Goal: Task Accomplishment & Management: Manage account settings

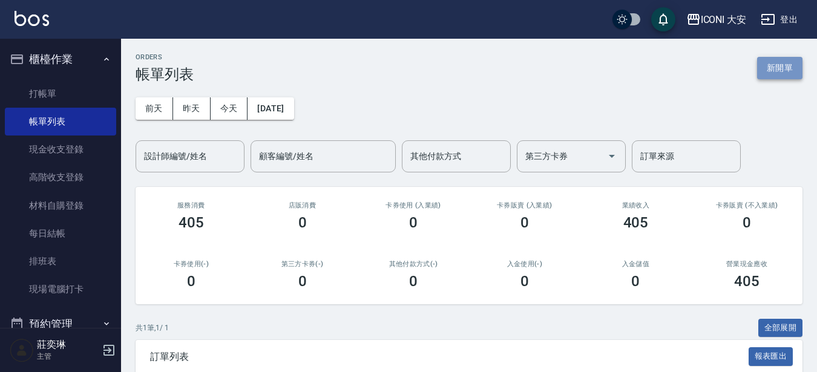
click at [779, 72] on button "新開單" at bounding box center [779, 68] width 45 height 22
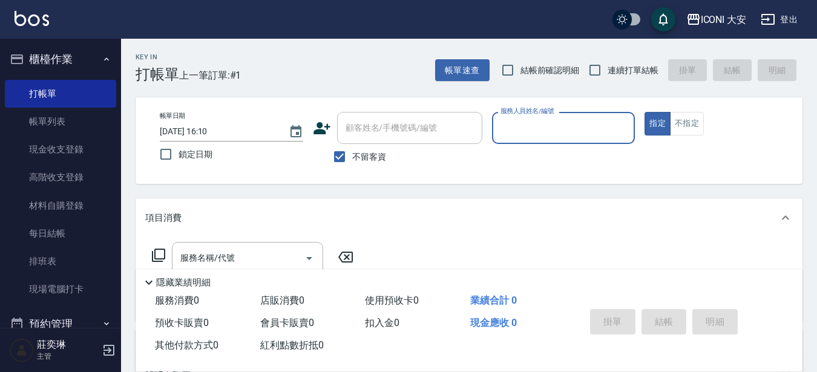
click at [603, 140] on div "服務人員姓名/編號" at bounding box center [563, 128] width 143 height 32
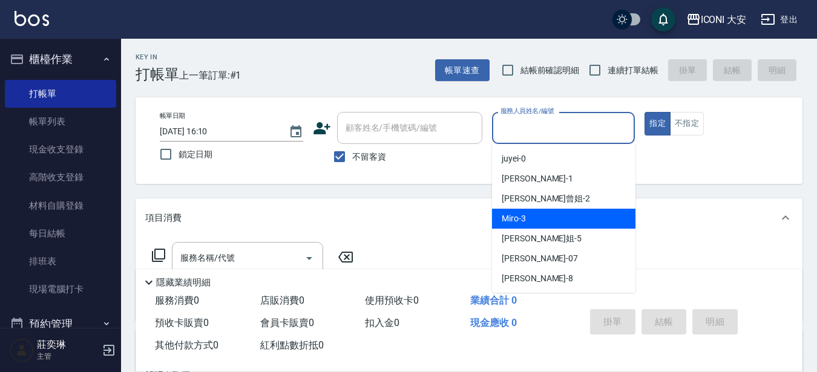
click at [515, 215] on span "Miro -3" at bounding box center [514, 218] width 24 height 13
type input "Miro-3"
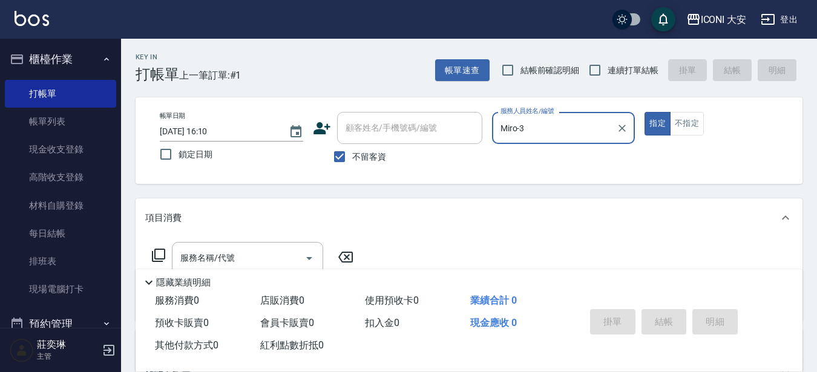
click at [159, 257] on icon at bounding box center [158, 255] width 15 height 15
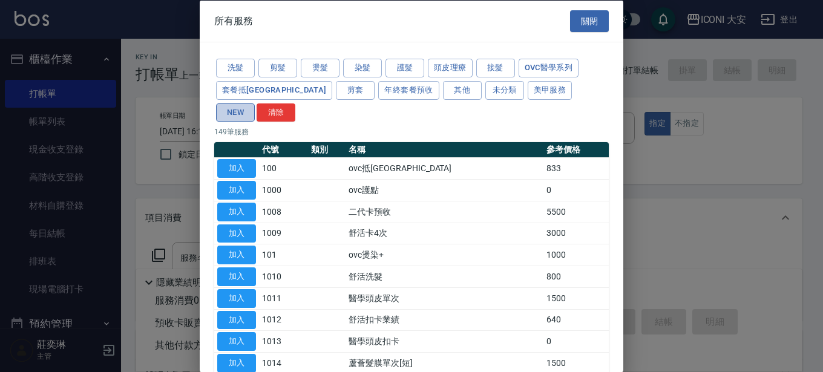
click at [255, 103] on button "NEW" at bounding box center [235, 112] width 39 height 19
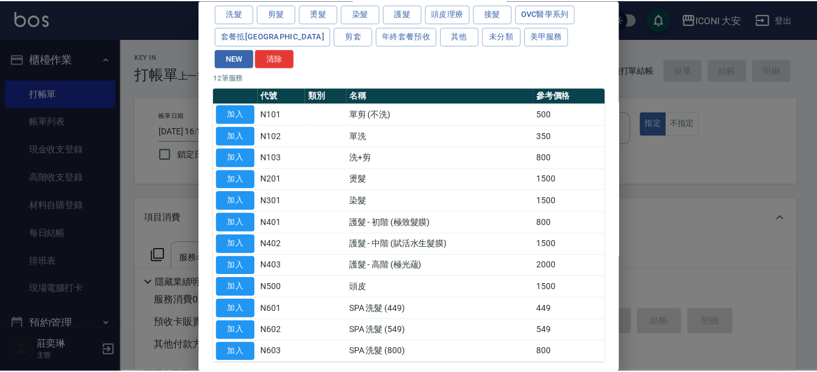
scroll to position [61, 0]
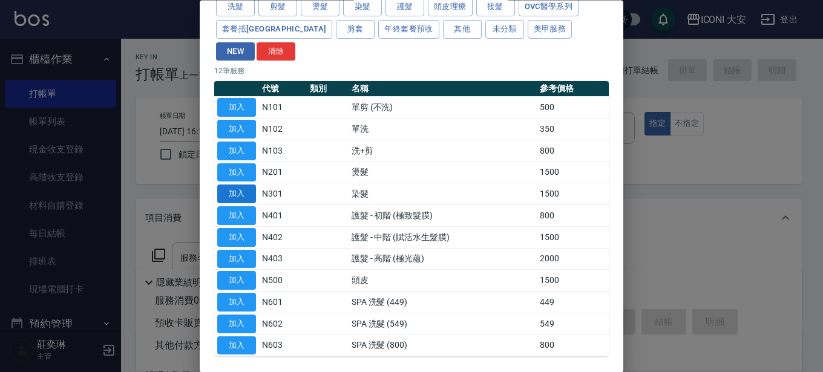
click at [235, 185] on button "加入" at bounding box center [236, 194] width 39 height 19
type input "染髮(N301)"
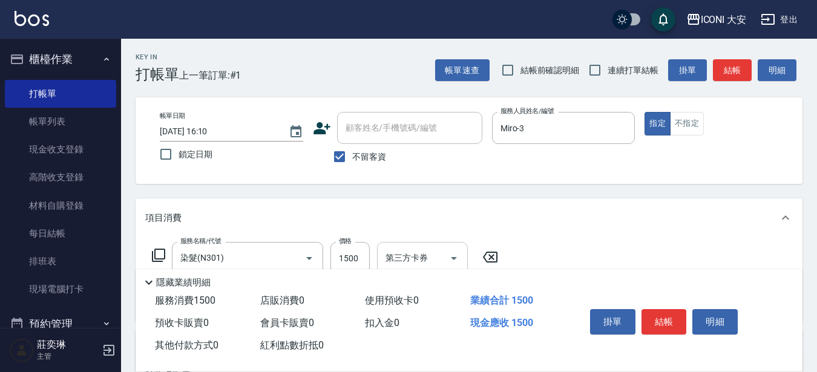
click at [407, 263] on div "第三方卡券 第三方卡券" at bounding box center [422, 258] width 91 height 32
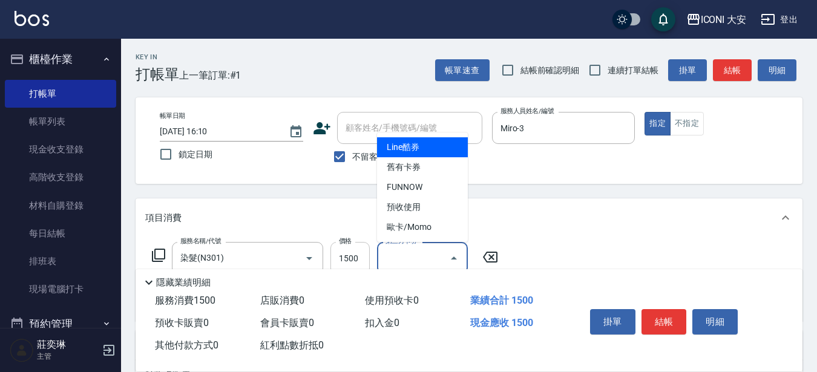
click at [352, 258] on input "1500" at bounding box center [349, 258] width 39 height 33
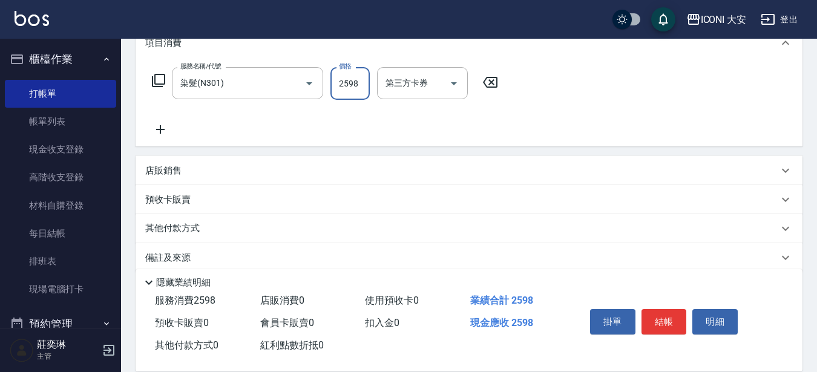
scroll to position [182, 0]
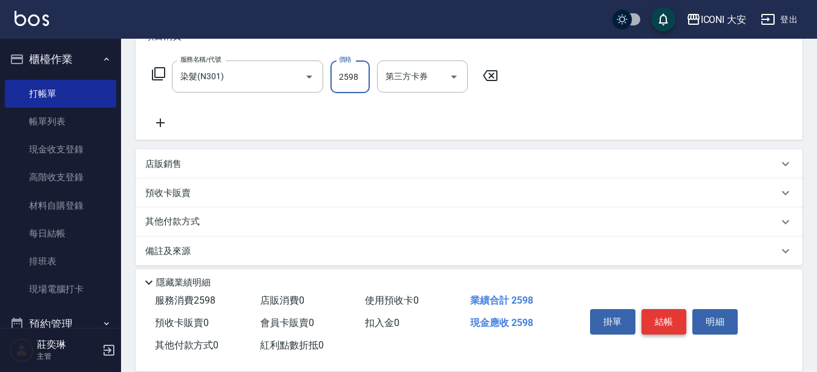
type input "2598"
click at [657, 311] on button "結帳" at bounding box center [663, 321] width 45 height 25
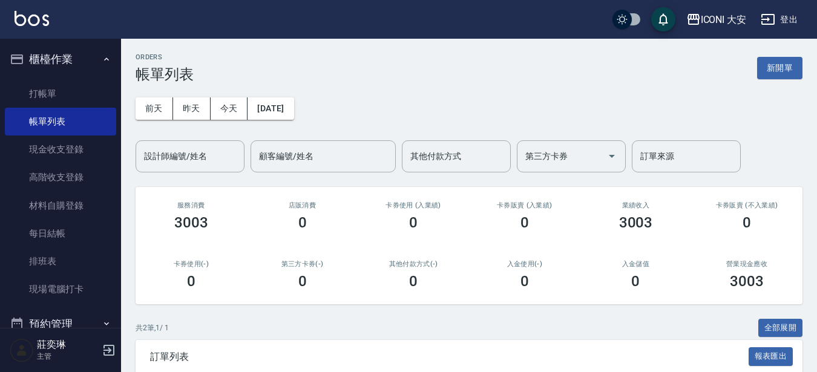
drag, startPoint x: 784, startPoint y: 77, endPoint x: 772, endPoint y: 71, distance: 13.8
click at [783, 77] on button "新開單" at bounding box center [779, 68] width 45 height 22
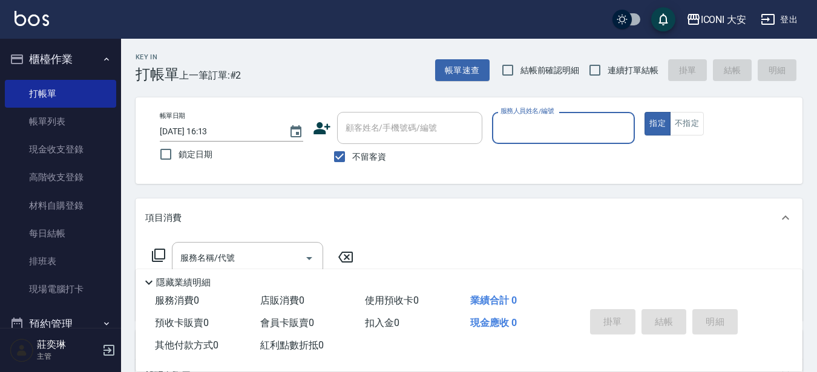
click at [546, 133] on input "服務人員姓名/編號" at bounding box center [563, 127] width 133 height 21
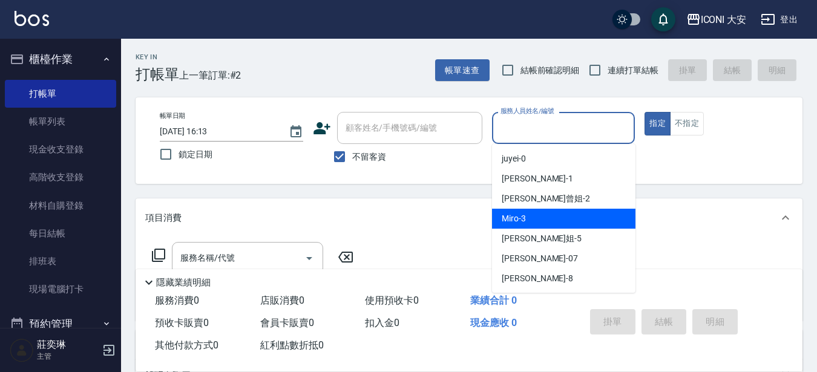
click at [554, 212] on div "Miro -3" at bounding box center [563, 219] width 143 height 20
type input "Miro-3"
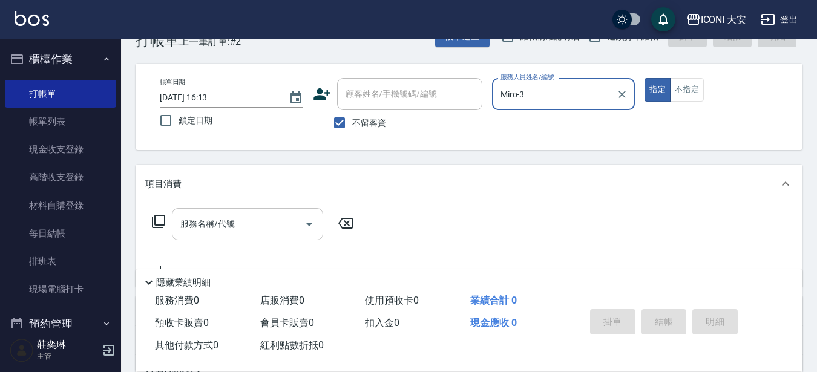
scroll to position [61, 0]
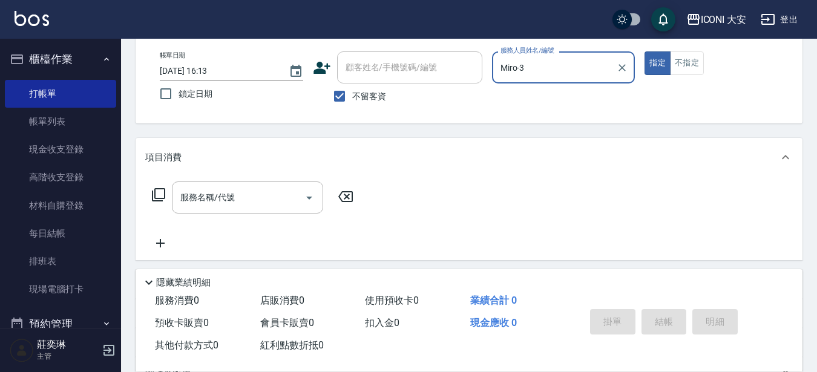
click at [162, 193] on icon at bounding box center [158, 195] width 15 height 15
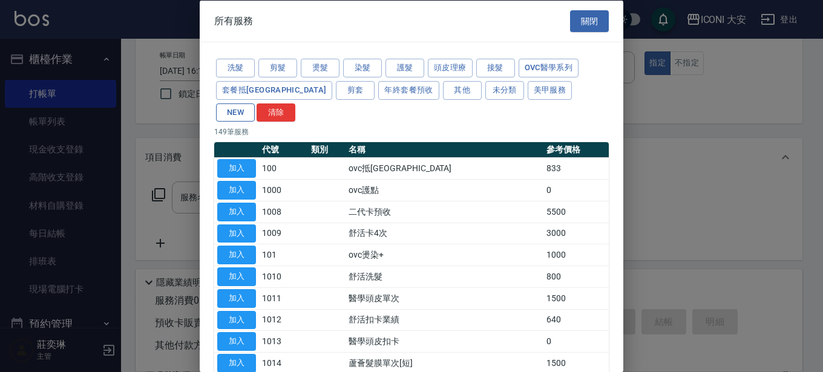
click at [255, 103] on button "NEW" at bounding box center [235, 112] width 39 height 19
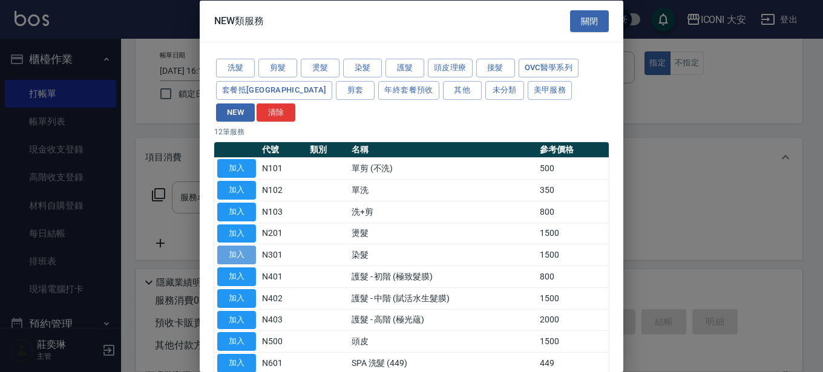
click at [240, 246] on button "加入" at bounding box center [236, 255] width 39 height 19
type input "染髮(N301)"
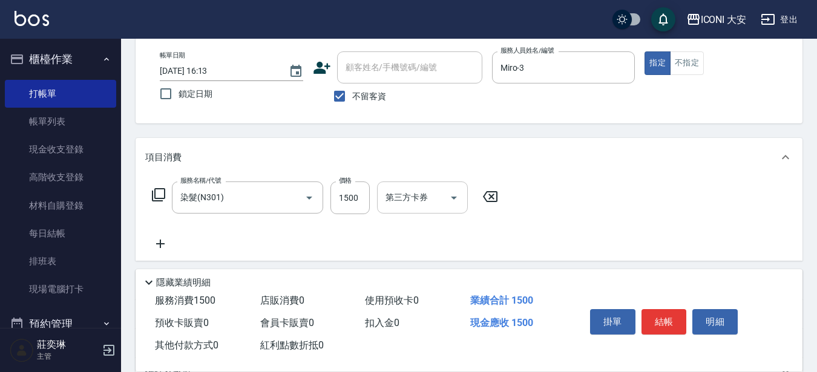
click at [388, 206] on input "第三方卡券" at bounding box center [413, 197] width 62 height 21
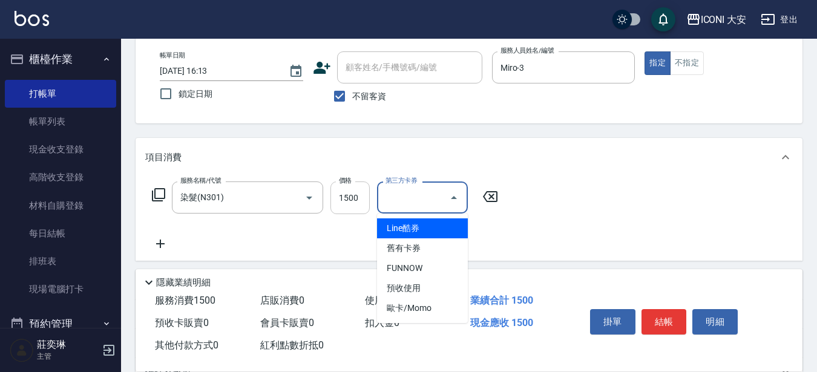
click at [367, 206] on input "1500" at bounding box center [349, 198] width 39 height 33
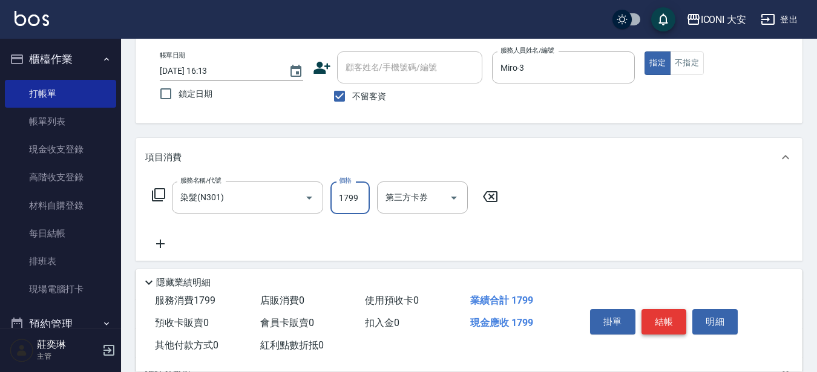
type input "1799"
click at [656, 309] on button "結帳" at bounding box center [663, 321] width 45 height 25
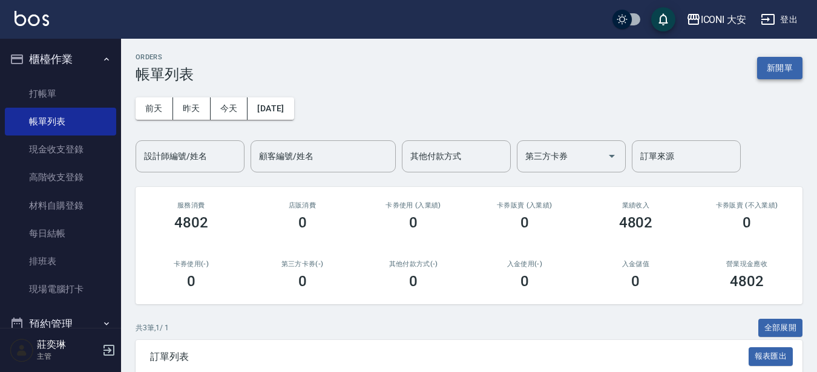
click at [761, 71] on button "新開單" at bounding box center [779, 68] width 45 height 22
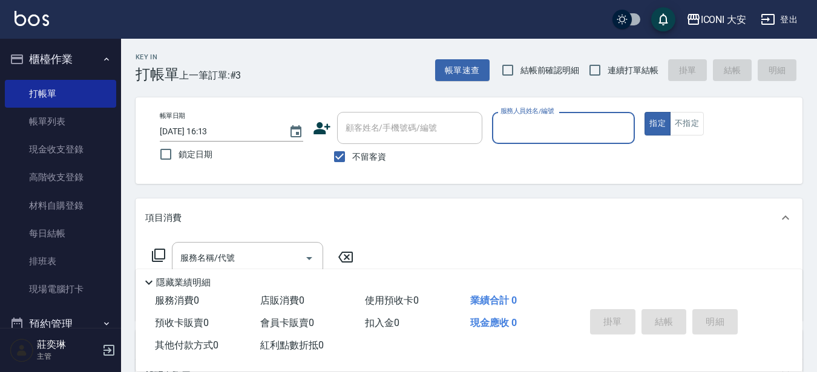
click at [532, 128] on input "服務人員姓名/編號" at bounding box center [563, 127] width 133 height 21
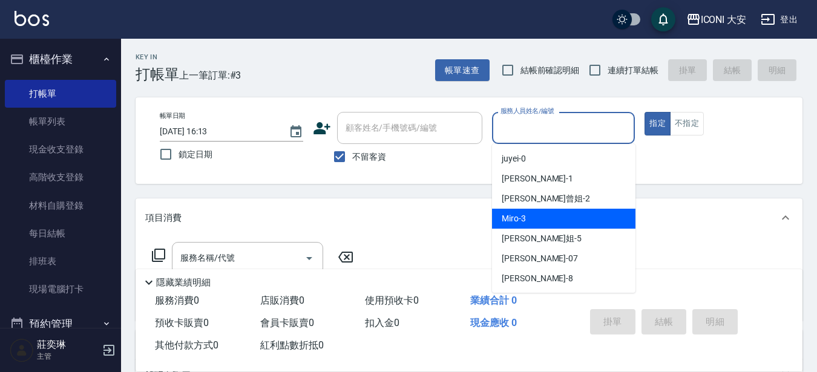
click at [506, 215] on span "Miro -3" at bounding box center [514, 218] width 24 height 13
type input "Miro-3"
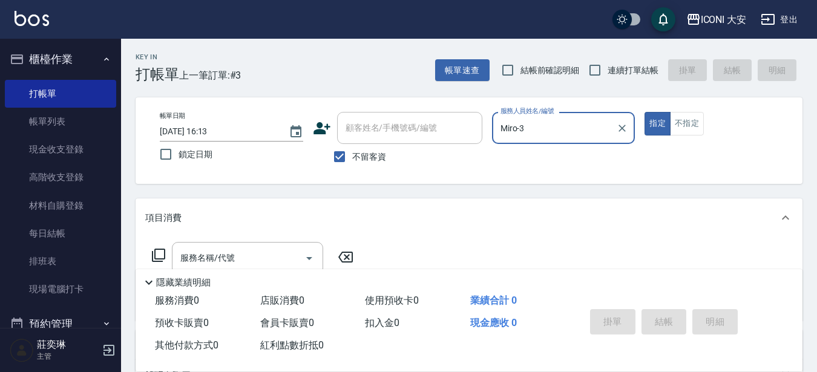
click at [155, 252] on icon at bounding box center [158, 255] width 13 height 13
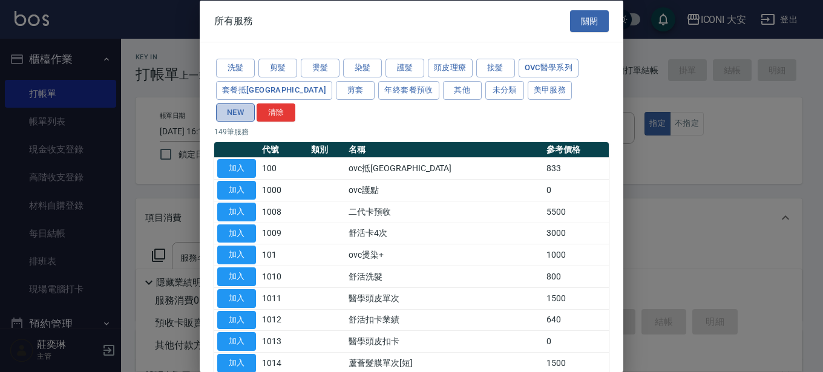
click at [255, 103] on button "NEW" at bounding box center [235, 112] width 39 height 19
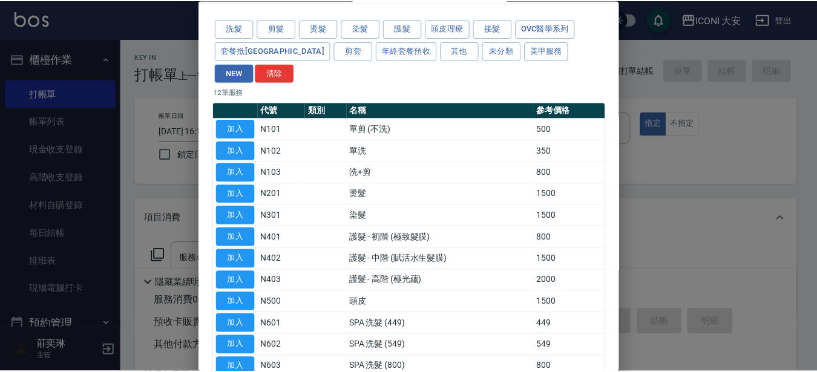
scroll to position [61, 0]
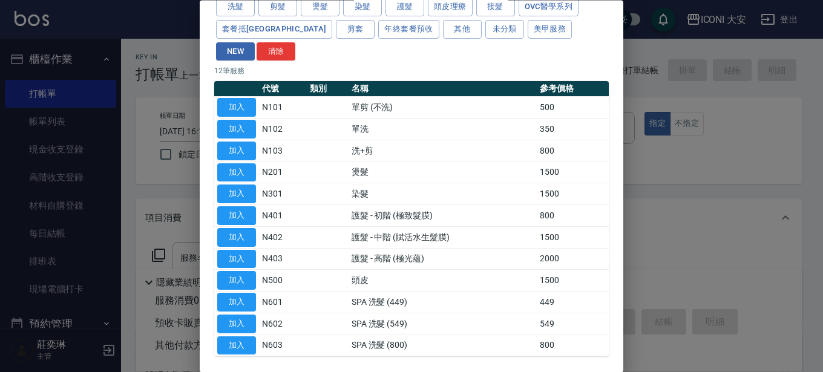
click at [239, 185] on button "加入" at bounding box center [236, 194] width 39 height 19
type input "染髮(N301)"
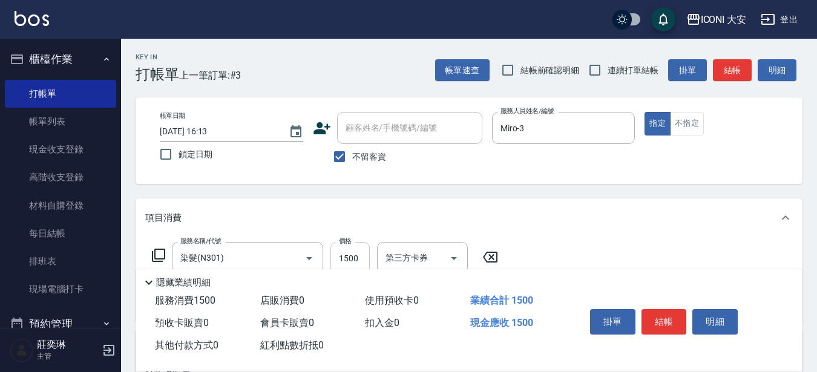
click at [336, 254] on input "1500" at bounding box center [349, 258] width 39 height 33
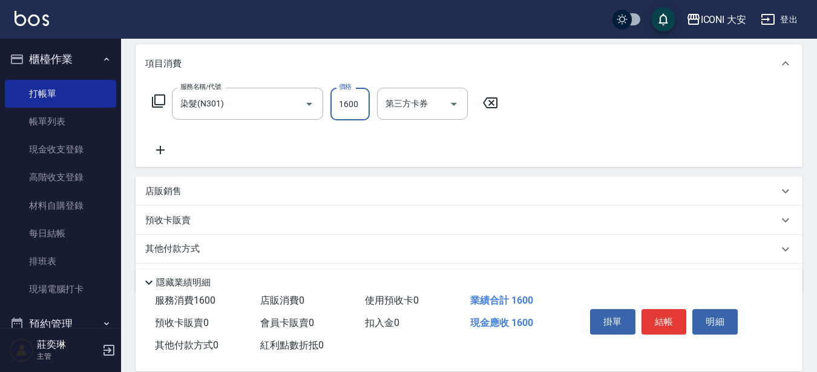
scroll to position [182, 0]
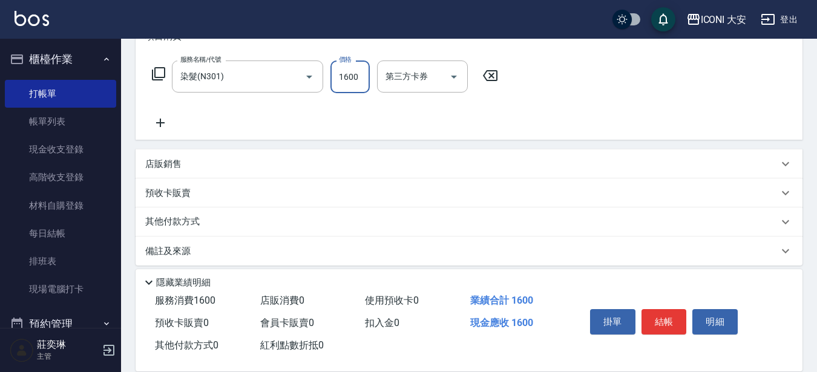
type input "1600"
click at [182, 225] on p "其他付款方式" at bounding box center [175, 221] width 61 height 13
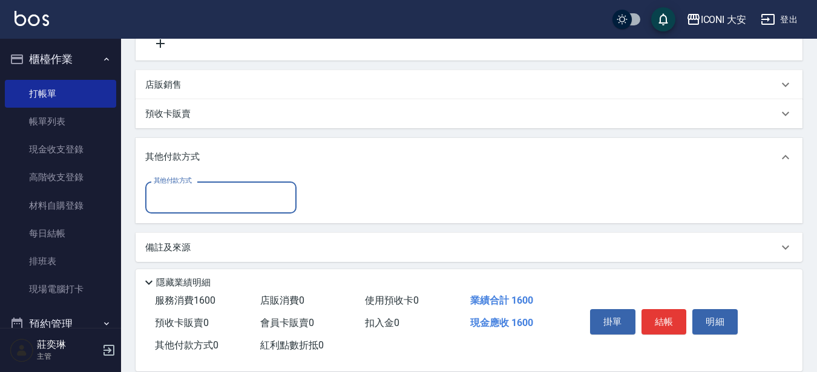
scroll to position [267, 0]
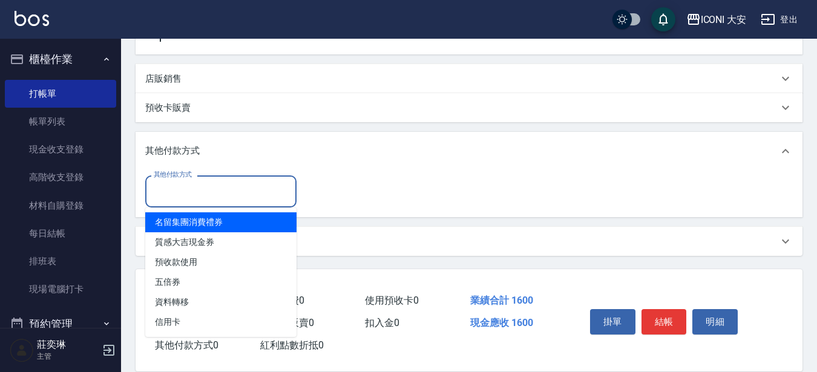
click at [194, 192] on input "其他付款方式" at bounding box center [221, 191] width 140 height 21
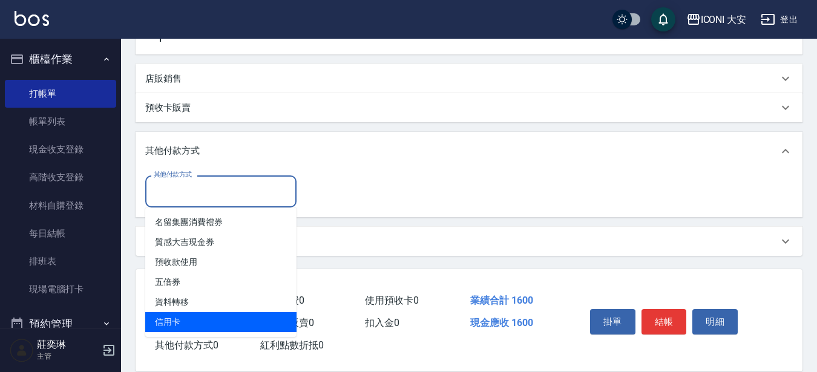
click at [212, 318] on span "信用卡" at bounding box center [220, 322] width 151 height 20
type input "信用卡"
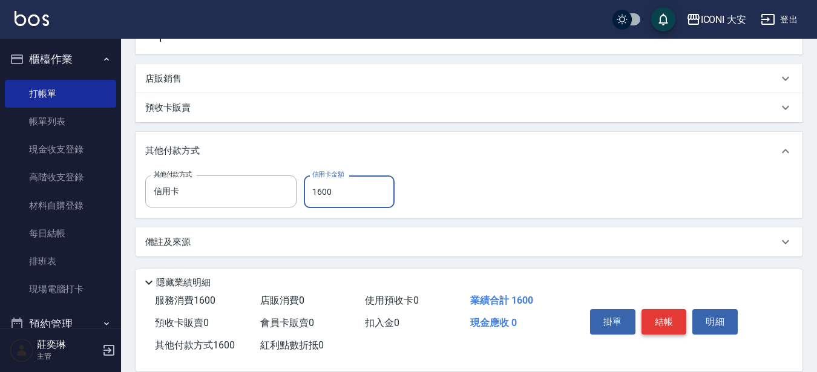
type input "1600"
click at [659, 323] on button "結帳" at bounding box center [663, 321] width 45 height 25
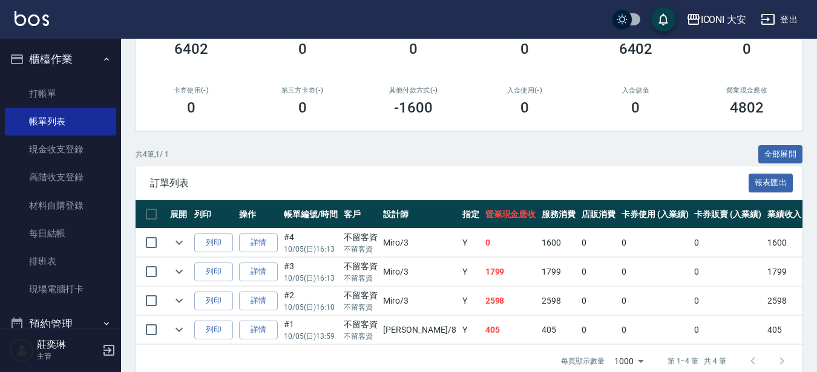
scroll to position [182, 0]
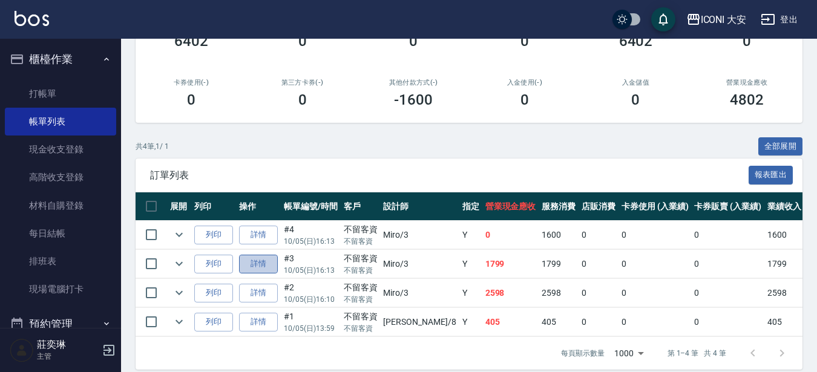
click at [257, 264] on link "詳情" at bounding box center [258, 264] width 39 height 19
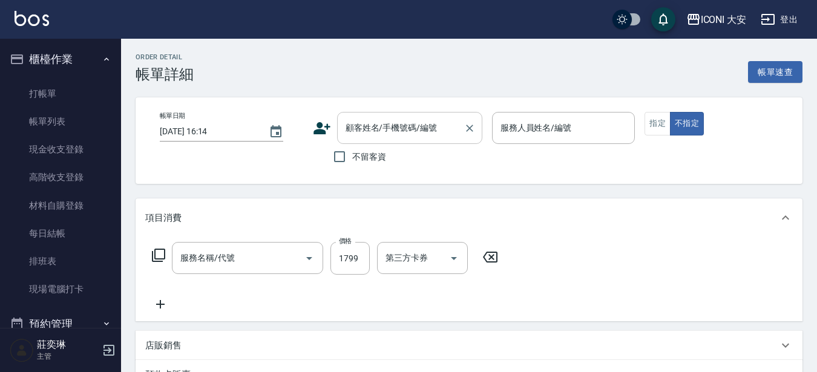
type input "[DATE] 16:13"
checkbox input "true"
type input "Miro-3"
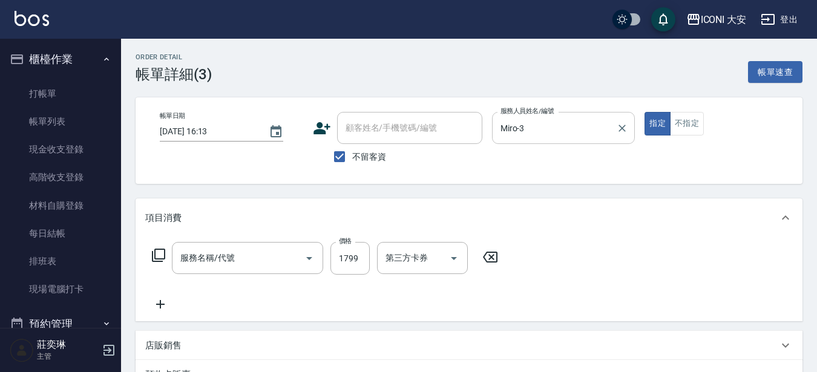
type input "染髮(N301)"
click at [519, 127] on input "Miro-3" at bounding box center [554, 127] width 114 height 21
click at [347, 251] on input "1799" at bounding box center [349, 258] width 39 height 33
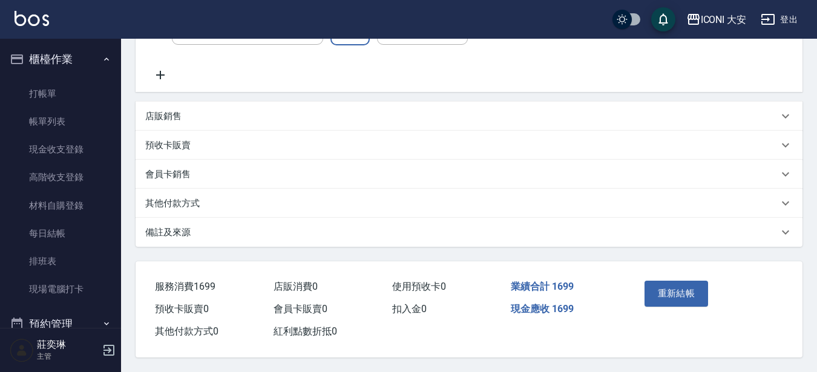
scroll to position [235, 0]
type input "1699"
click at [669, 283] on button "重新結帳" at bounding box center [676, 293] width 64 height 25
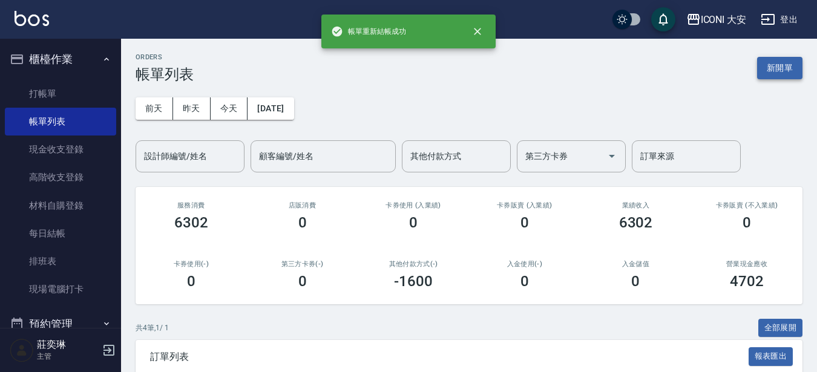
click at [781, 61] on button "新開單" at bounding box center [779, 68] width 45 height 22
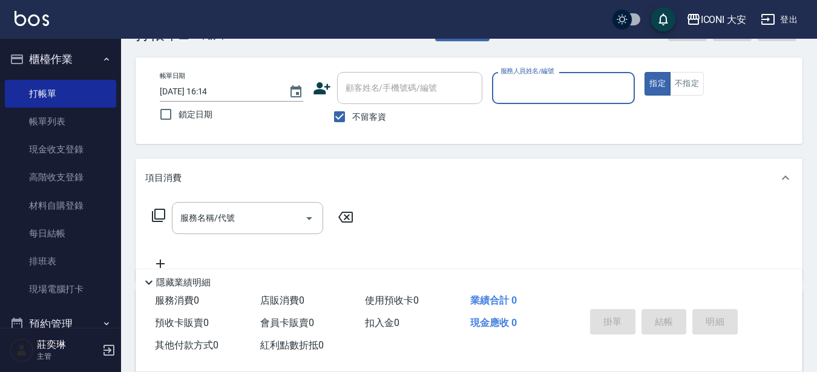
scroll to position [61, 0]
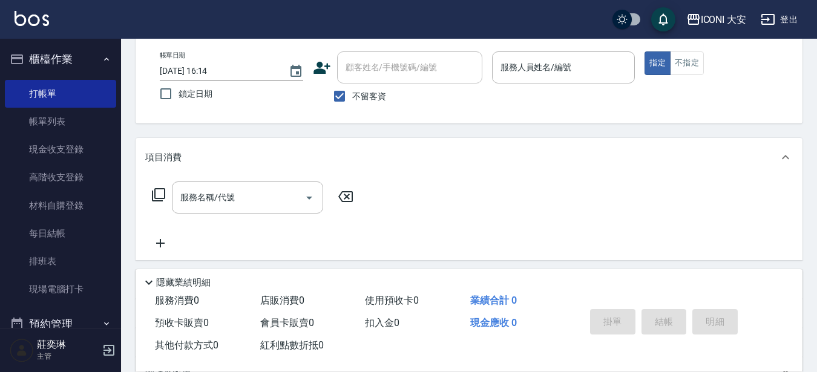
click at [161, 194] on icon at bounding box center [158, 195] width 15 height 15
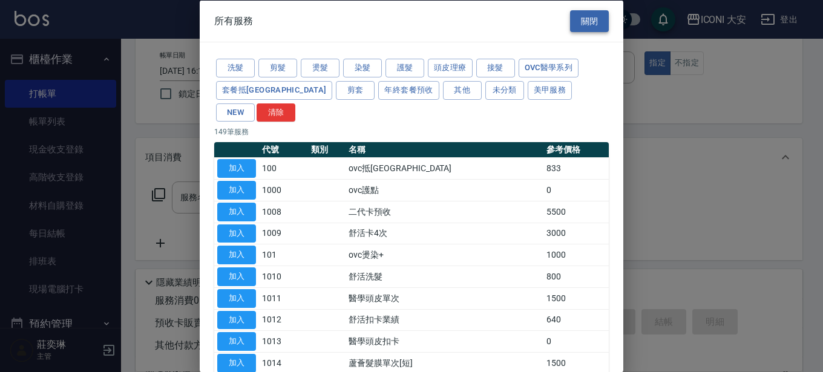
click at [585, 23] on button "關閉" at bounding box center [589, 21] width 39 height 22
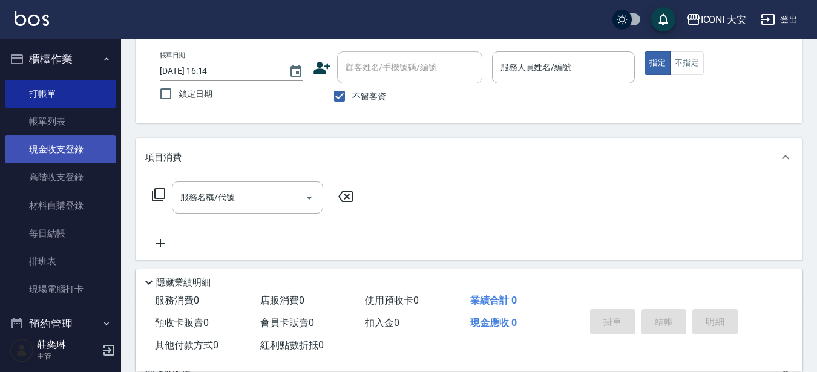
click at [59, 152] on link "現金收支登錄" at bounding box center [60, 150] width 111 height 28
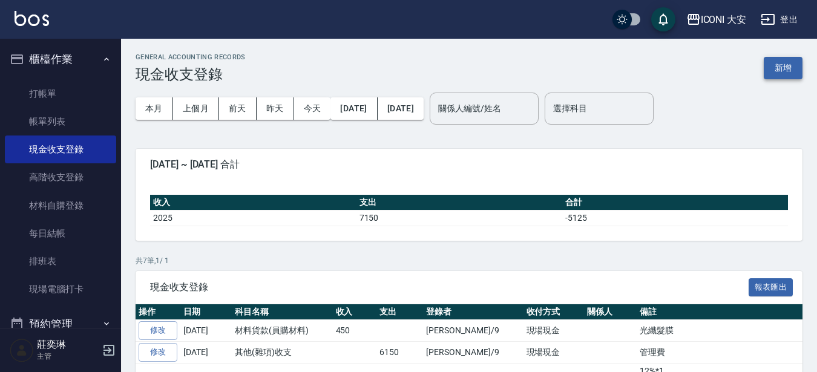
click at [778, 74] on button "新增" at bounding box center [783, 68] width 39 height 22
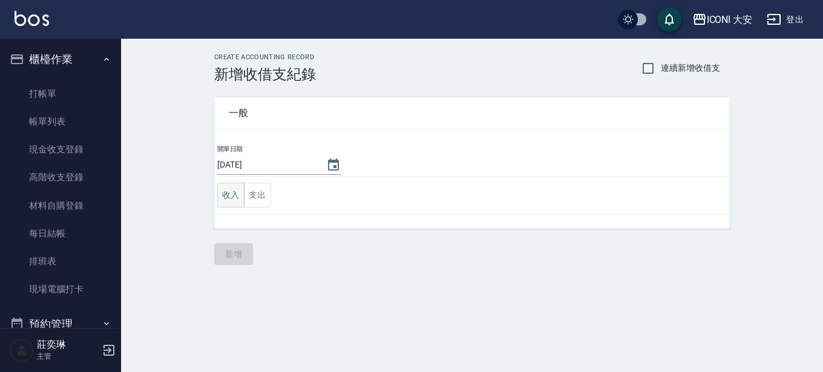
click at [228, 186] on button "收入" at bounding box center [230, 195] width 27 height 25
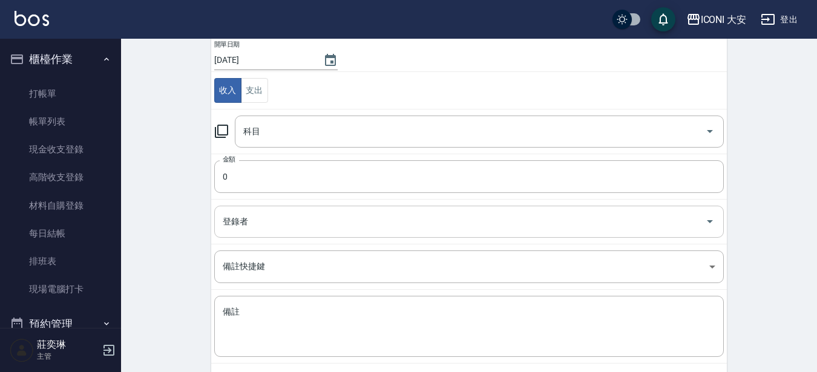
scroll to position [121, 0]
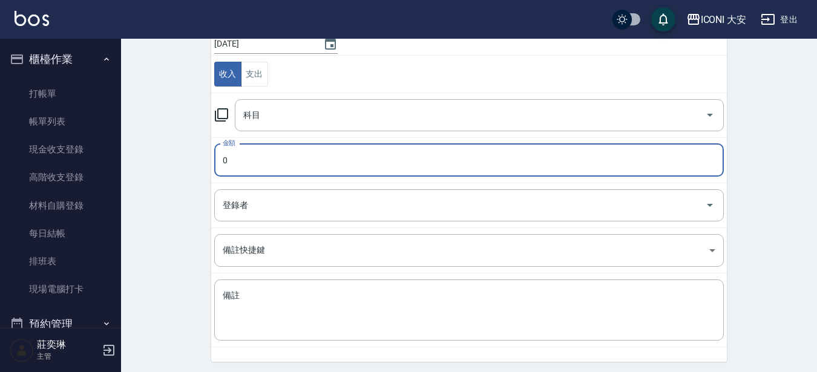
click at [260, 161] on input "0" at bounding box center [469, 160] width 510 height 33
type input "105"
click at [267, 120] on input "科目" at bounding box center [470, 115] width 460 height 21
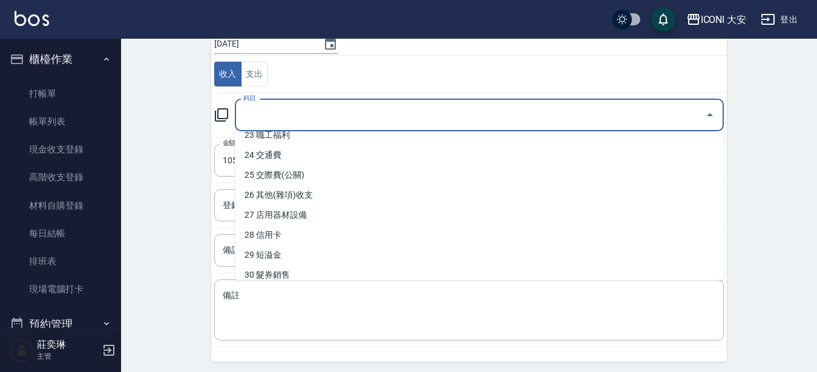
scroll to position [484, 0]
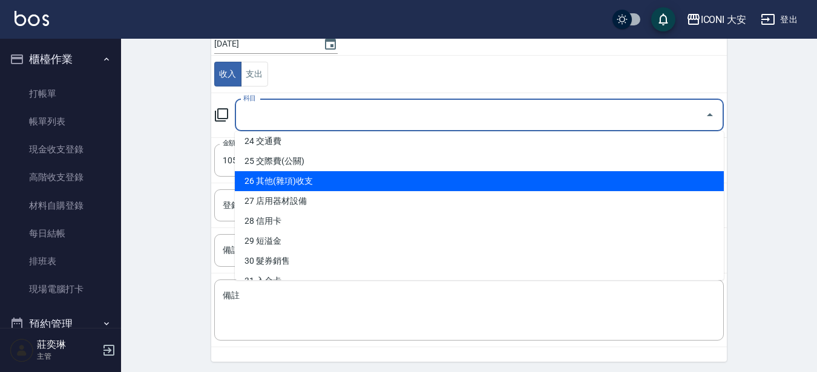
click at [303, 188] on li "26 其他(雜項)收支" at bounding box center [479, 181] width 489 height 20
type input "26 其他(雜項)收支"
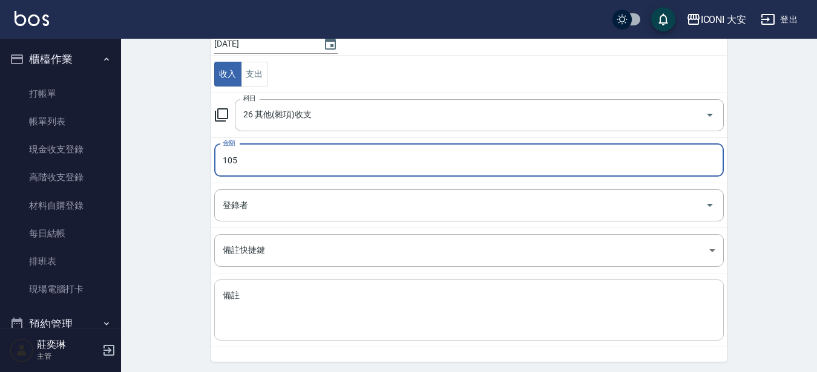
click at [260, 300] on textarea "備註" at bounding box center [469, 310] width 493 height 41
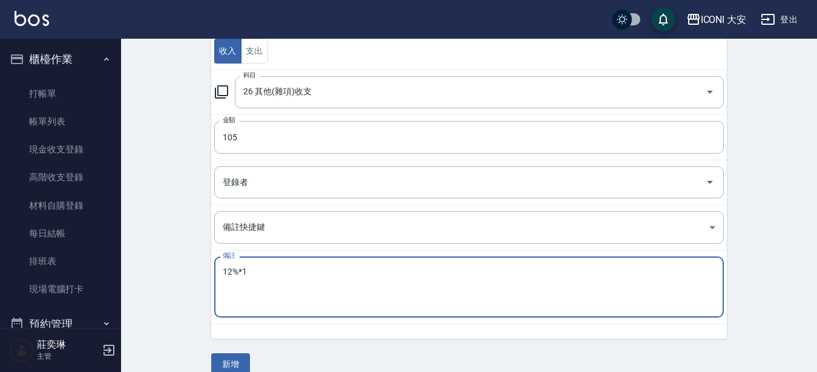
scroll to position [162, 0]
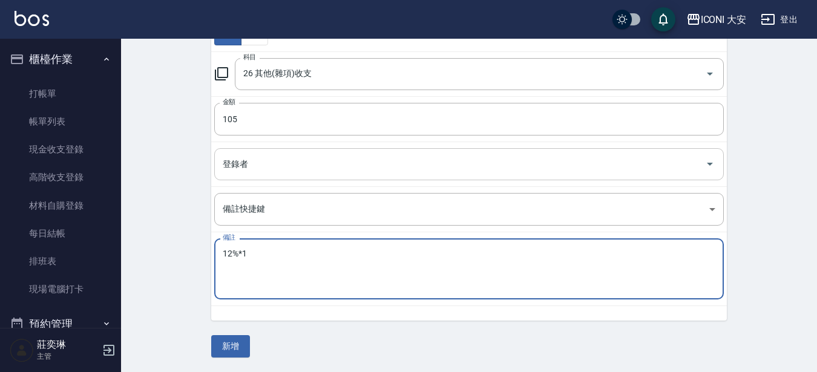
type textarea "12%*1"
click at [270, 164] on input "登錄者" at bounding box center [460, 164] width 480 height 21
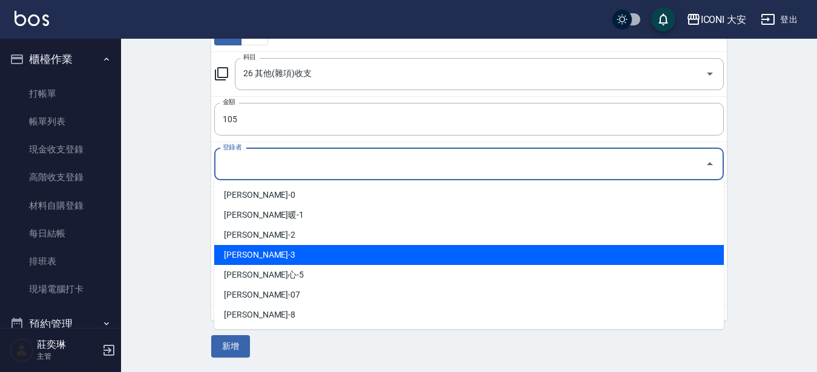
click at [280, 254] on li "[PERSON_NAME]-3" at bounding box center [469, 255] width 510 height 20
type input "[PERSON_NAME]-3"
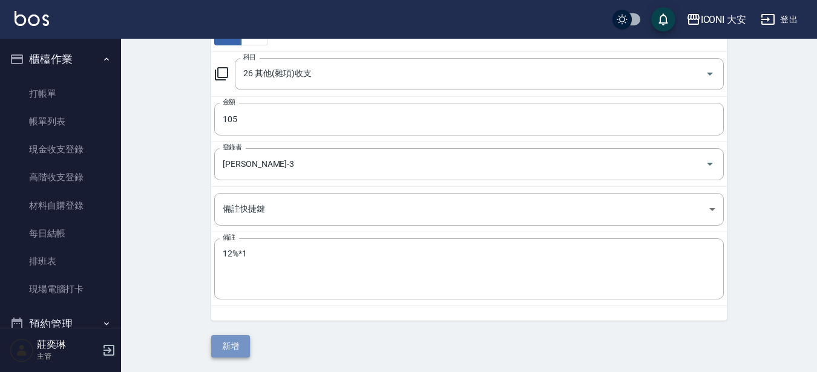
click at [221, 351] on button "新增" at bounding box center [230, 346] width 39 height 22
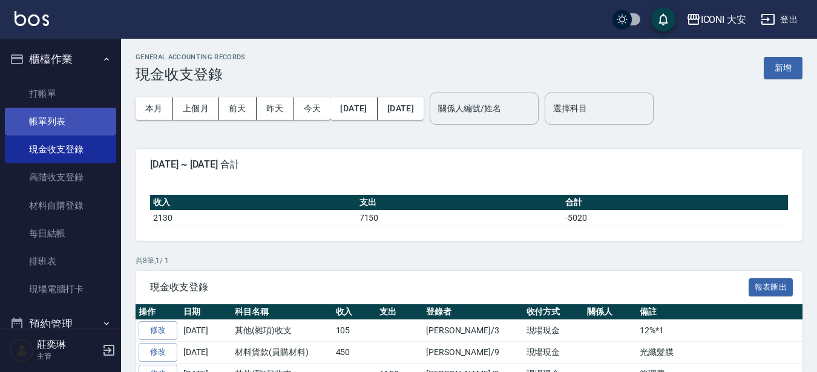
click at [54, 108] on link "帳單列表" at bounding box center [60, 122] width 111 height 28
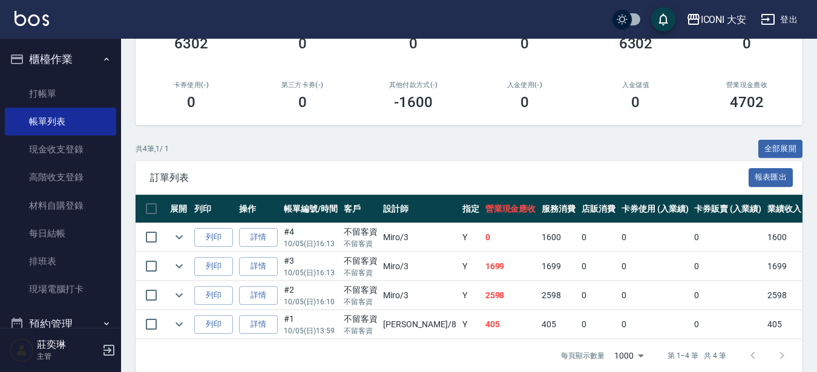
scroll to position [182, 0]
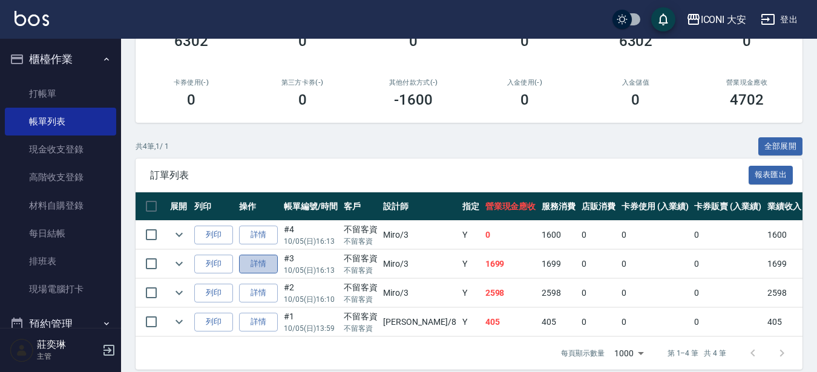
click at [264, 261] on link "詳情" at bounding box center [258, 264] width 39 height 19
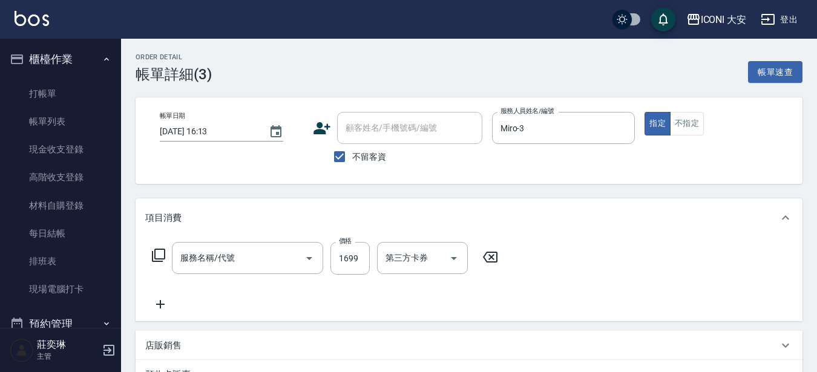
type input "[DATE] 16:13"
checkbox input "true"
type input "Miro-3"
type input "染髮(N301)"
click at [353, 258] on input "1699" at bounding box center [349, 258] width 39 height 33
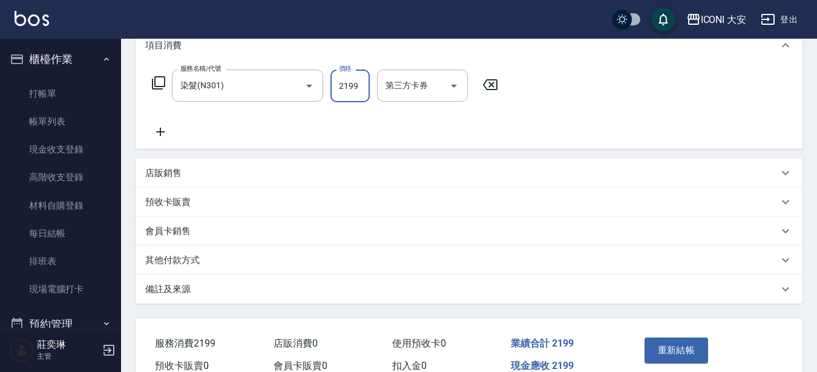
scroll to position [182, 0]
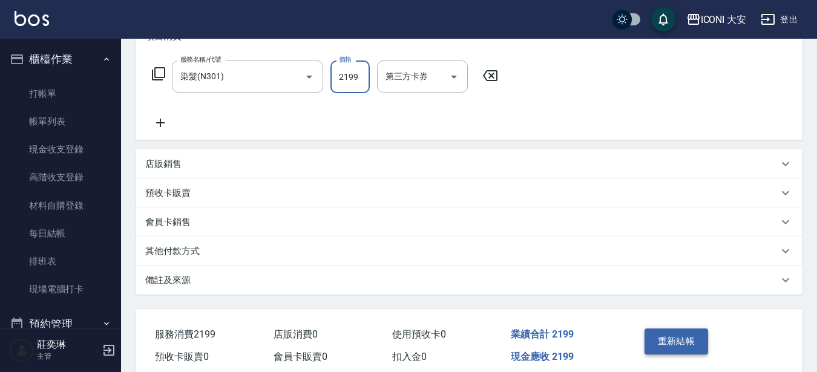
type input "2199"
drag, startPoint x: 669, startPoint y: 341, endPoint x: 662, endPoint y: 341, distance: 7.3
click at [668, 341] on button "重新結帳" at bounding box center [676, 341] width 64 height 25
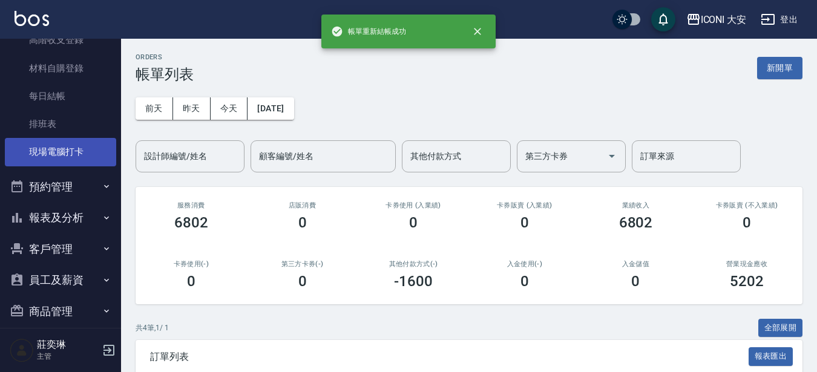
scroll to position [182, 0]
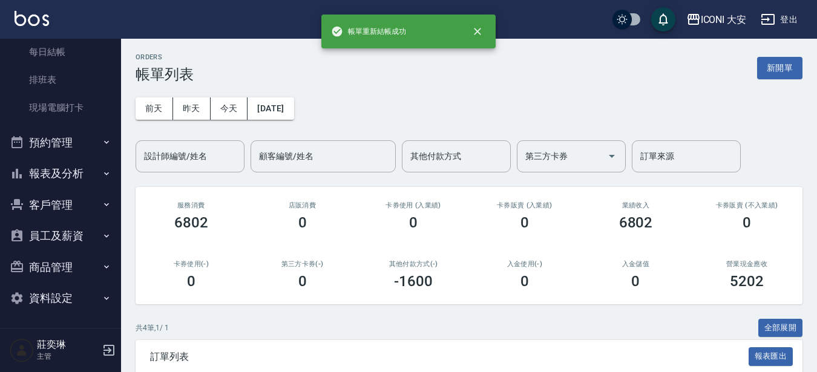
click at [54, 167] on button "報表及分析" at bounding box center [60, 173] width 111 height 31
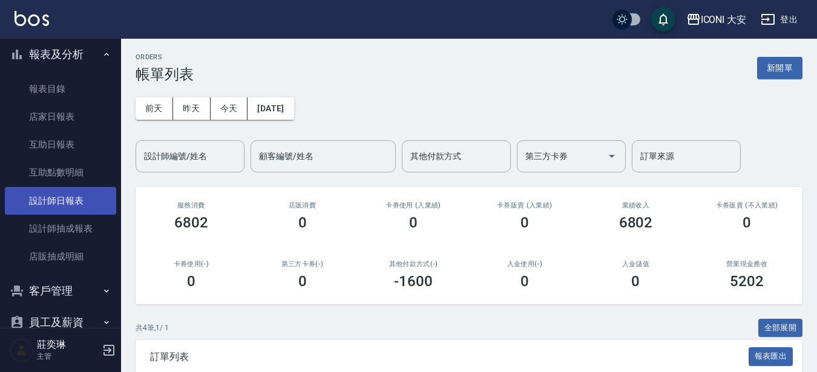
scroll to position [303, 0]
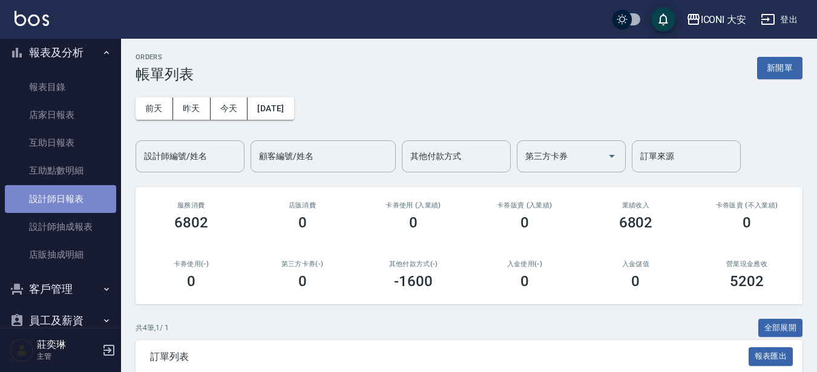
click at [67, 205] on link "設計師日報表" at bounding box center [60, 199] width 111 height 28
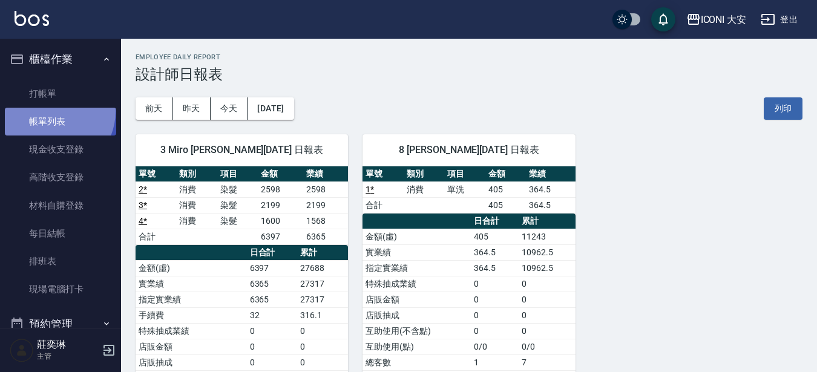
click at [50, 111] on link "帳單列表" at bounding box center [60, 122] width 111 height 28
